Goal: Task Accomplishment & Management: Use online tool/utility

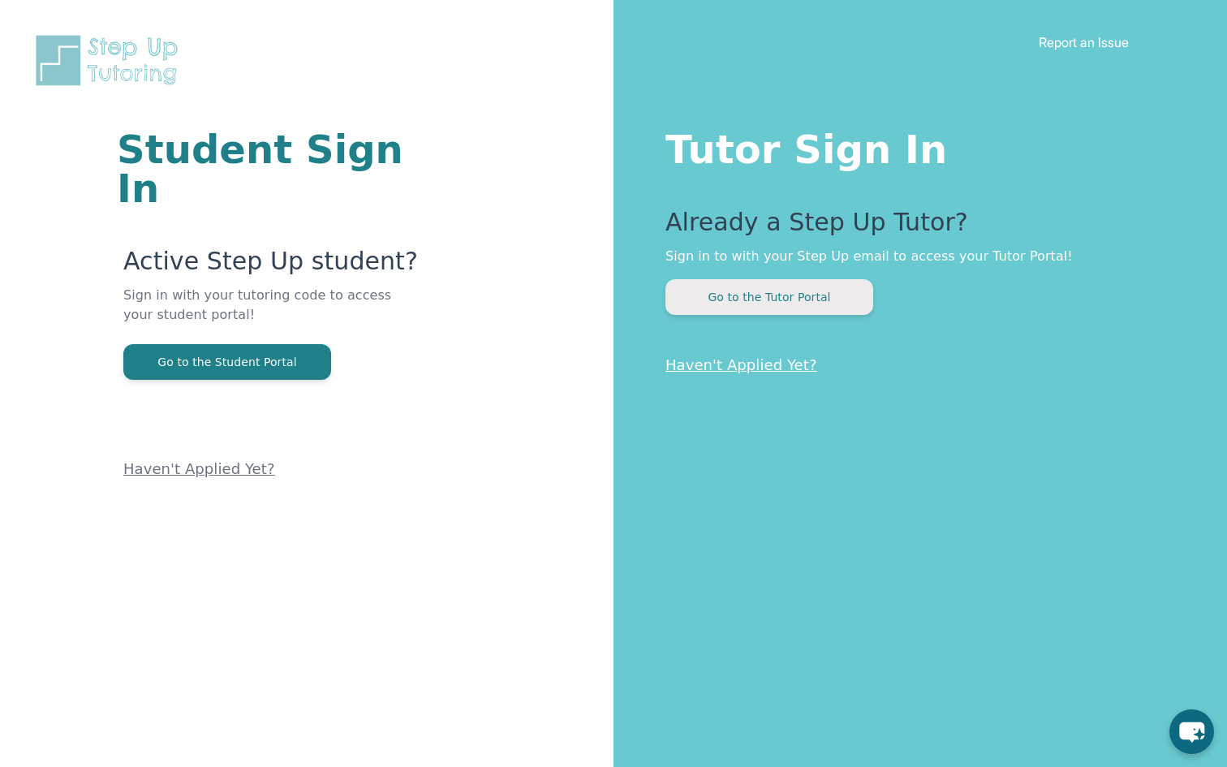
click at [755, 292] on button "Go to the Tutor Portal" at bounding box center [769, 297] width 208 height 36
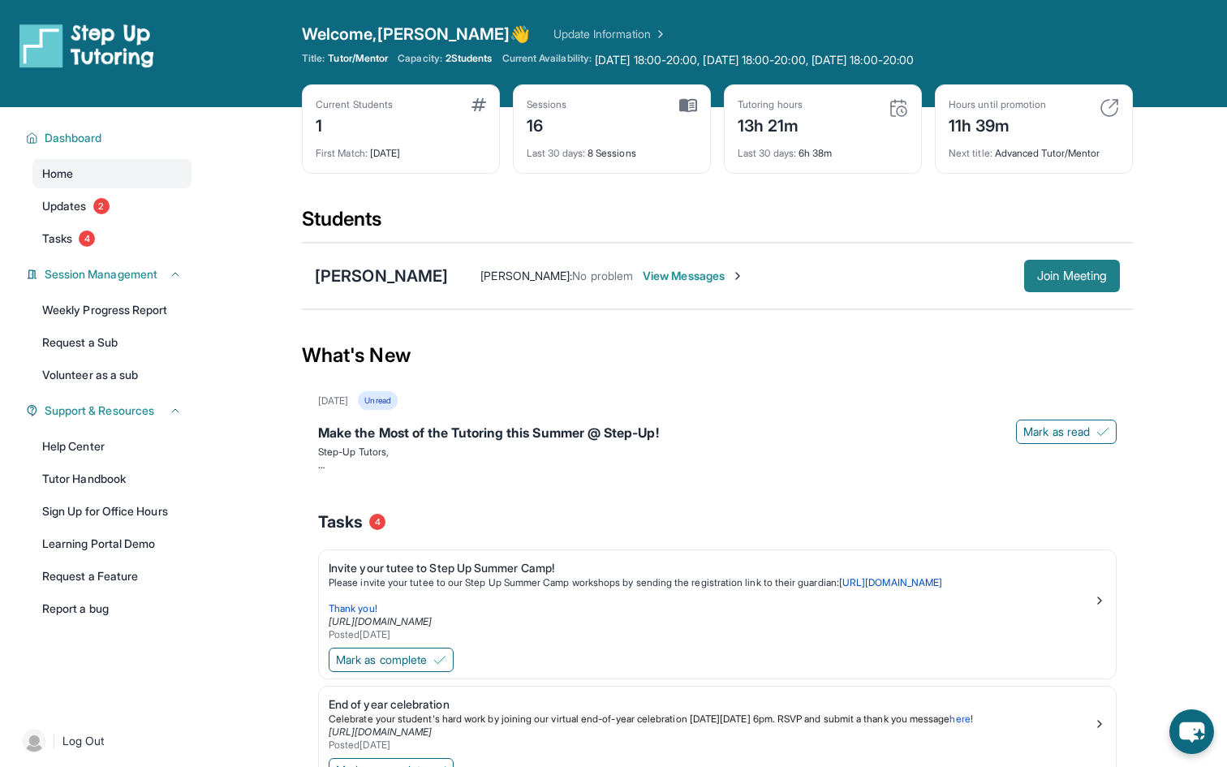
click at [1071, 289] on button "Join Meeting" at bounding box center [1072, 276] width 96 height 32
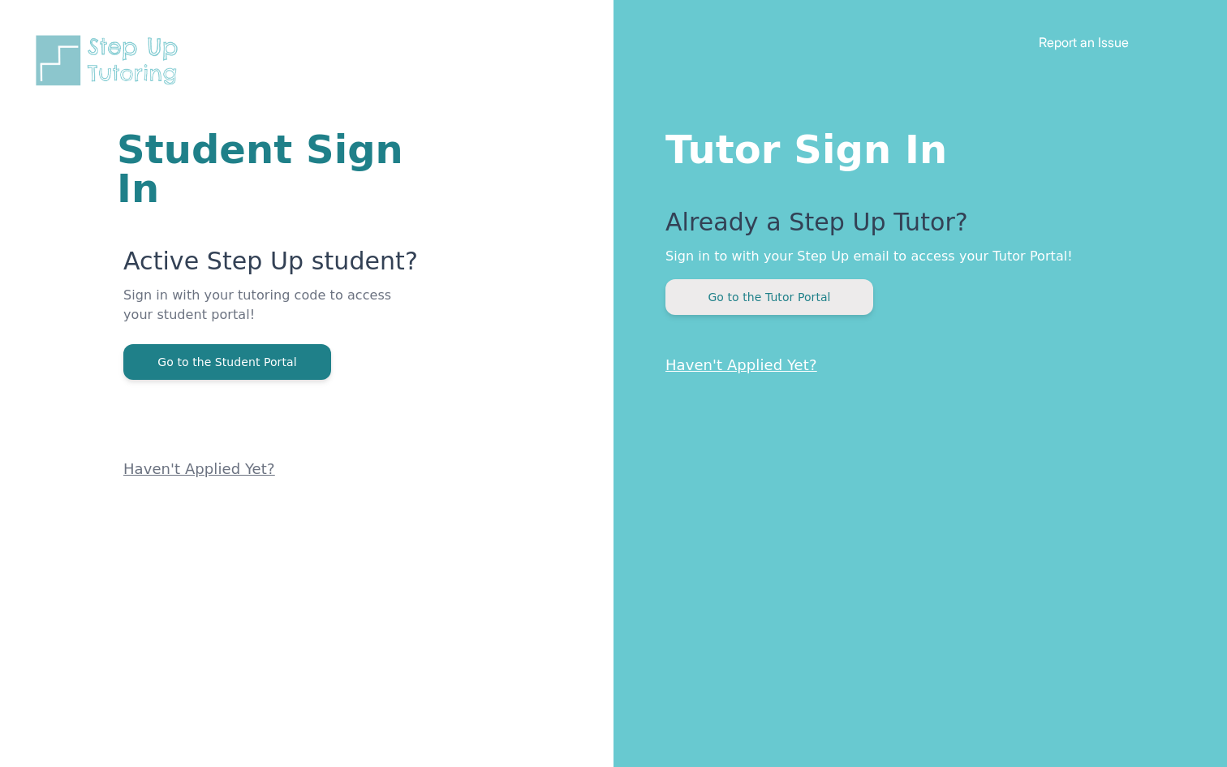
click at [777, 299] on button "Go to the Tutor Portal" at bounding box center [769, 297] width 208 height 36
